Goal: Task Accomplishment & Management: Manage account settings

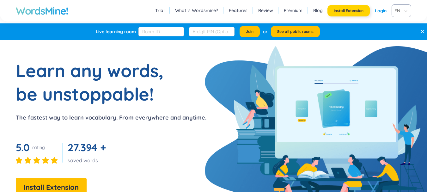
click at [357, 9] on span "Install Extension" at bounding box center [349, 10] width 30 height 5
click at [381, 12] on link "Login" at bounding box center [381, 10] width 12 height 11
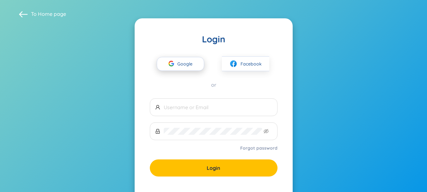
click at [184, 60] on span "Google" at bounding box center [186, 63] width 18 height 13
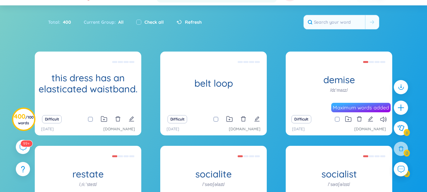
scroll to position [122, 0]
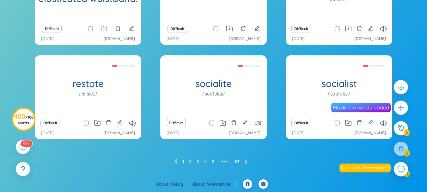
click at [235, 161] on link "67" at bounding box center [236, 161] width 5 height 9
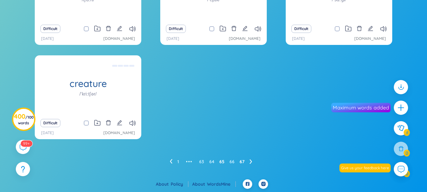
click at [224, 162] on link "65" at bounding box center [221, 161] width 5 height 9
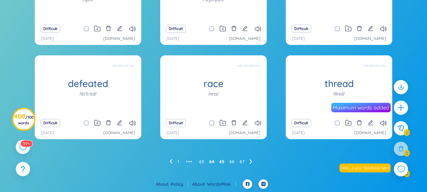
click at [213, 160] on link "64" at bounding box center [211, 161] width 5 height 9
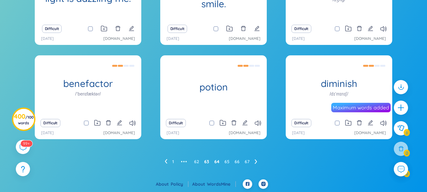
click at [208, 161] on link "63" at bounding box center [206, 161] width 5 height 9
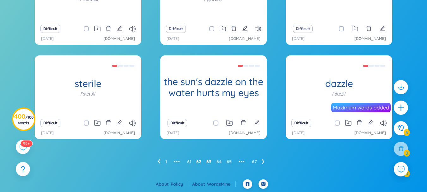
click at [200, 161] on link "62" at bounding box center [198, 161] width 5 height 9
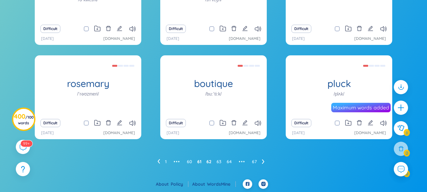
click at [200, 161] on link "61" at bounding box center [199, 161] width 4 height 9
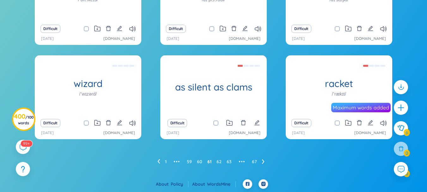
scroll to position [90, 0]
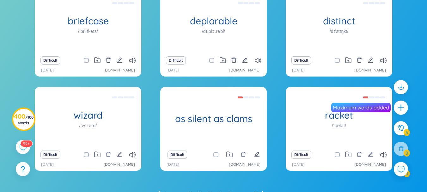
click at [26, 17] on div "briefcase /ˈbriːfkeɪs/ cặp đựng tài liệu/ vật đựng hồ sơ Difficult [DATE] [DOMA…" at bounding box center [213, 95] width 420 height 205
